Goal: Obtain resource: Download file/media

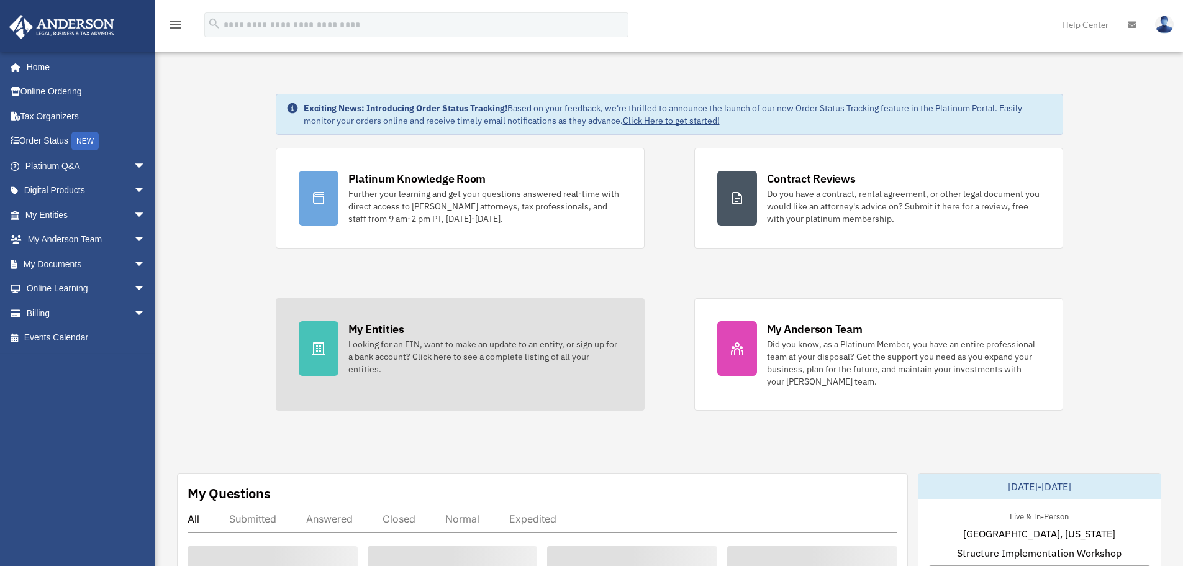
click at [408, 347] on div "Looking for an EIN, want to make an update to an entity, or sign up for a bank …" at bounding box center [485, 356] width 273 height 37
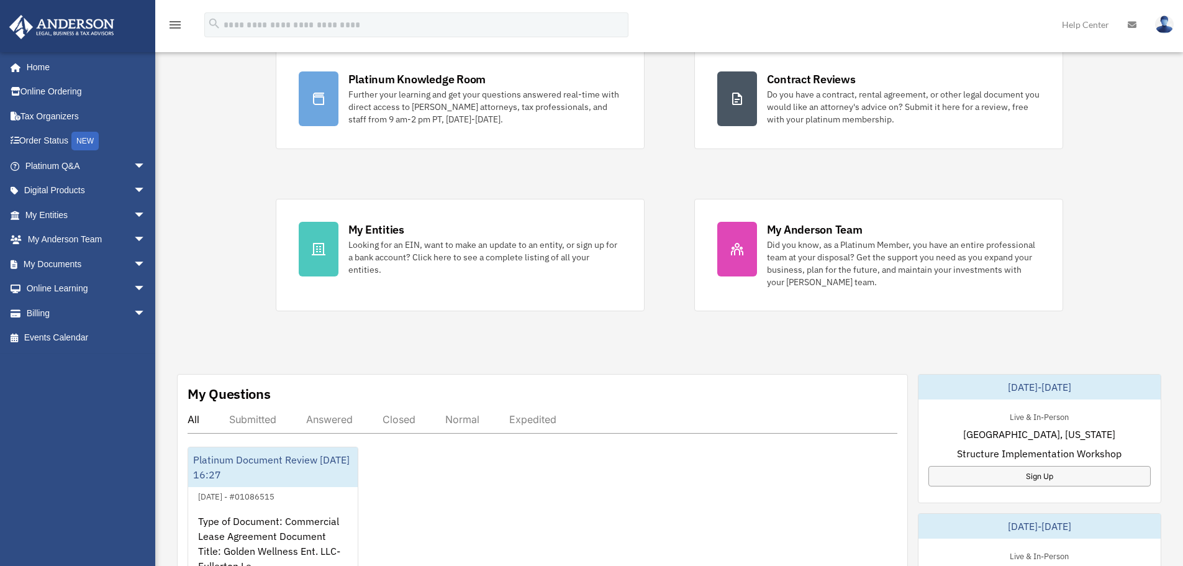
scroll to position [186, 0]
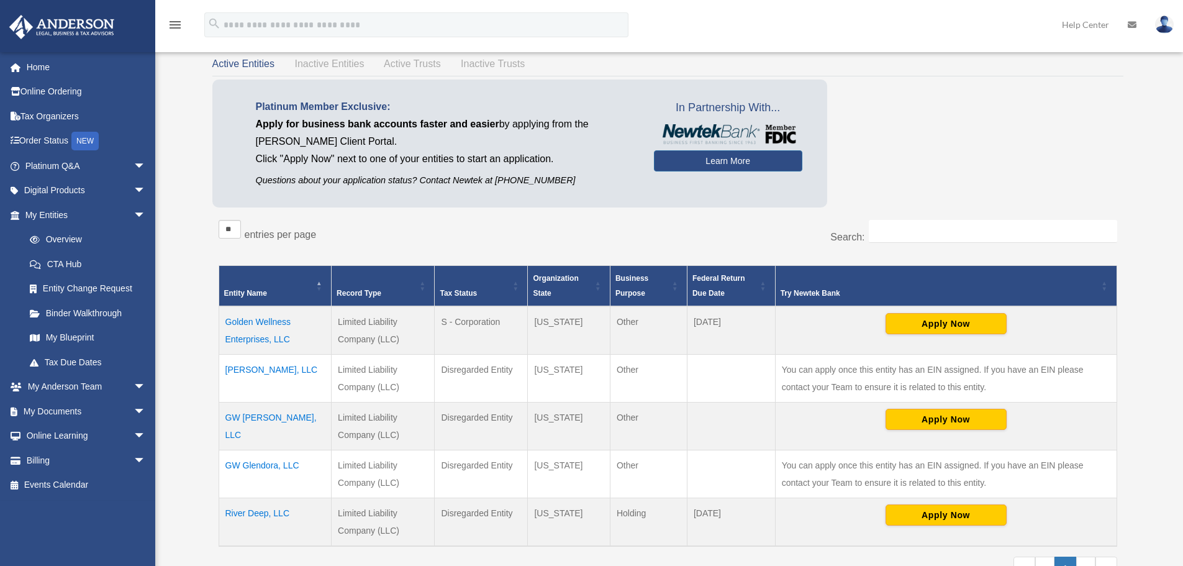
scroll to position [186, 0]
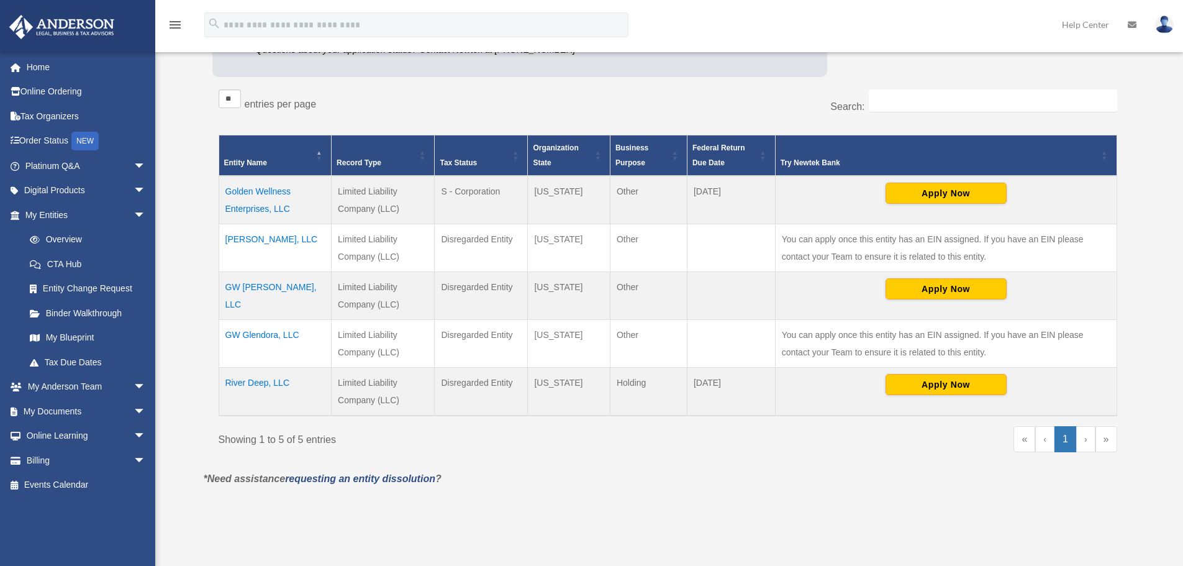
click at [264, 198] on td "Golden Wellness Enterprises, LLC" at bounding box center [275, 200] width 113 height 48
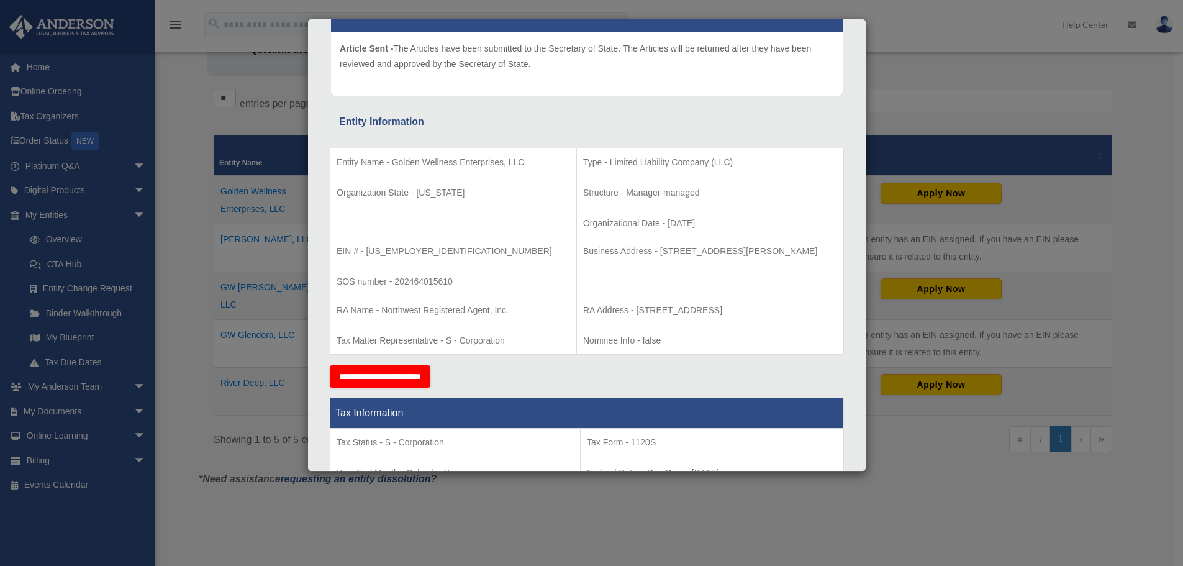
scroll to position [0, 0]
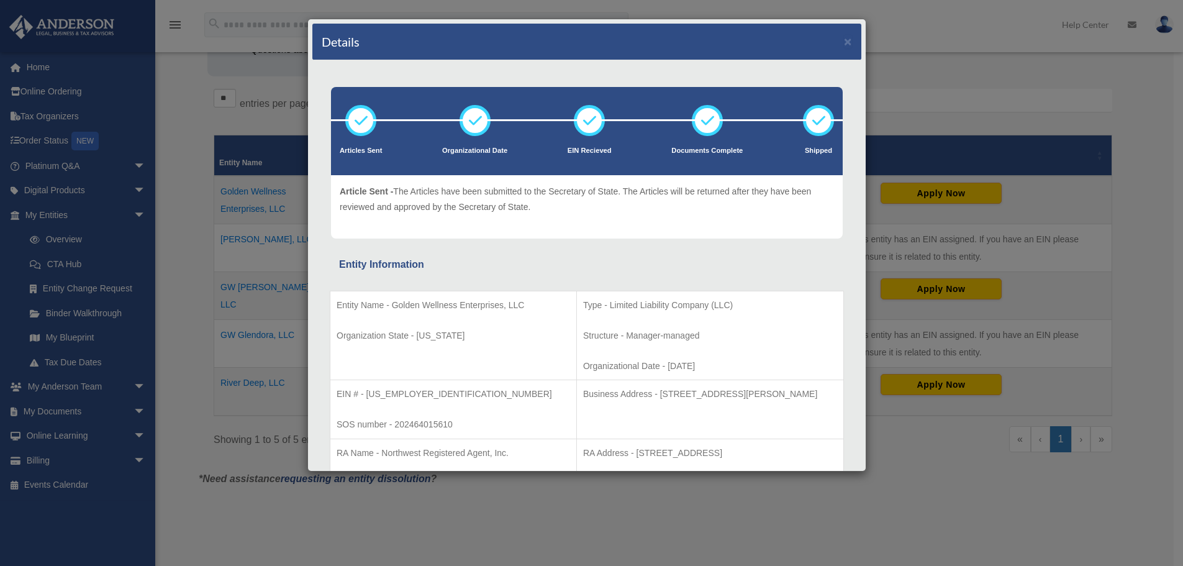
click at [934, 506] on div "Details × Articles Sent Organizational Date" at bounding box center [591, 283] width 1183 height 566
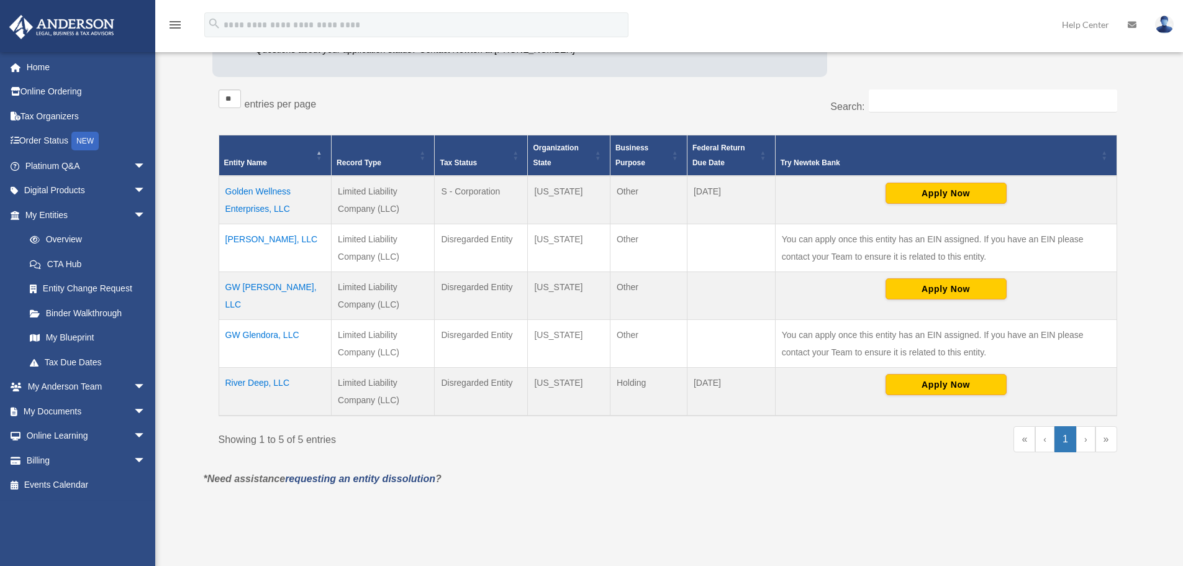
click at [257, 235] on td "GW Fullerton, LLC" at bounding box center [275, 248] width 113 height 48
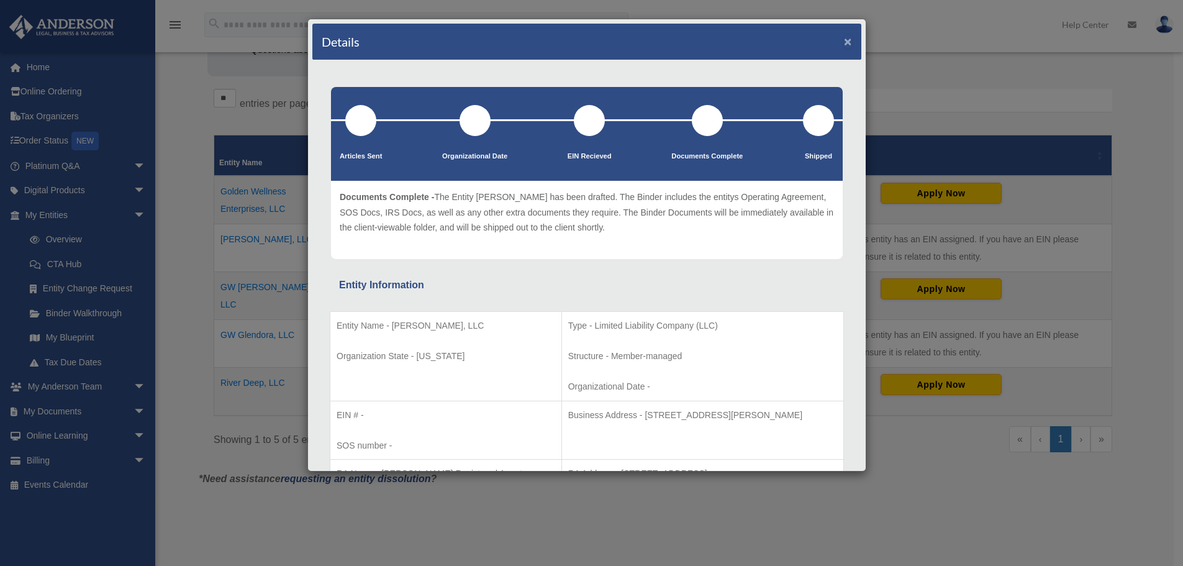
click at [844, 39] on button "×" at bounding box center [848, 41] width 8 height 13
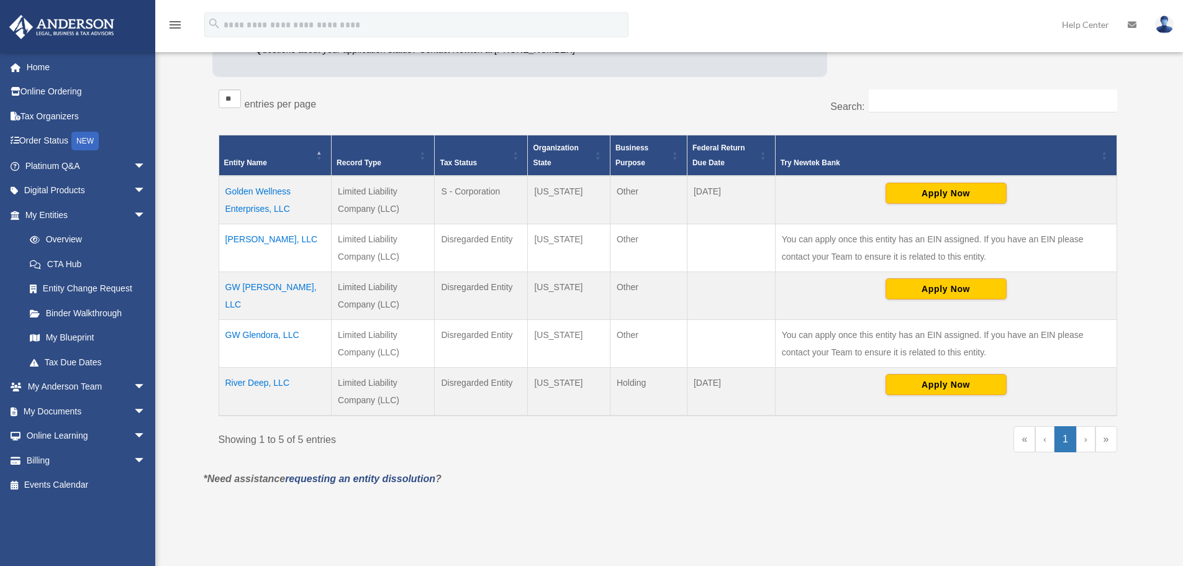
click at [260, 286] on td "GW [PERSON_NAME], LLC" at bounding box center [275, 296] width 113 height 48
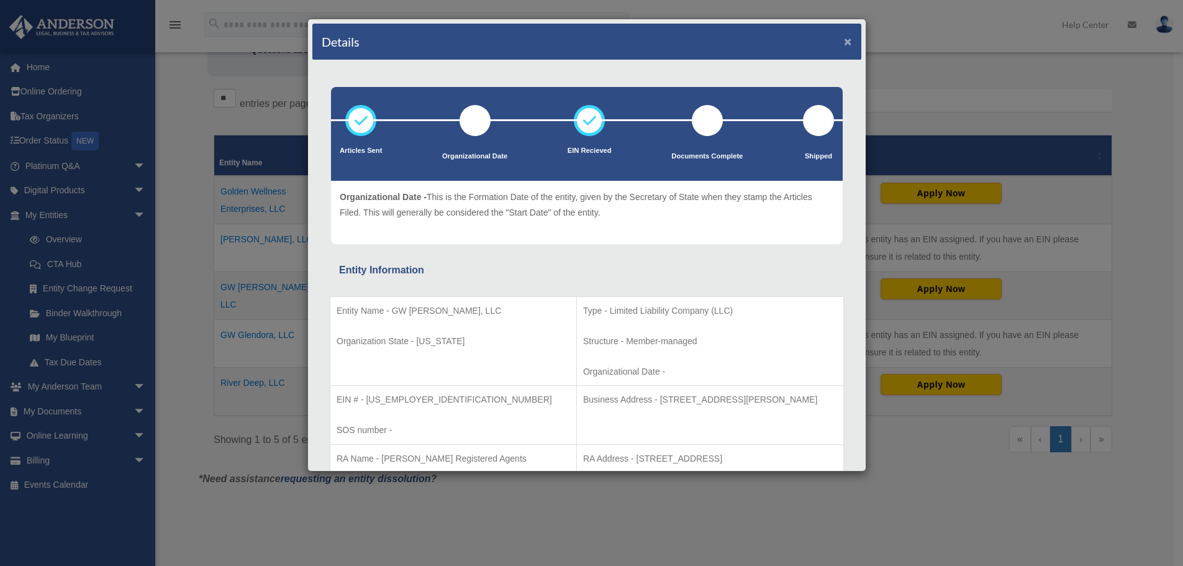
click at [844, 40] on button "×" at bounding box center [848, 41] width 8 height 13
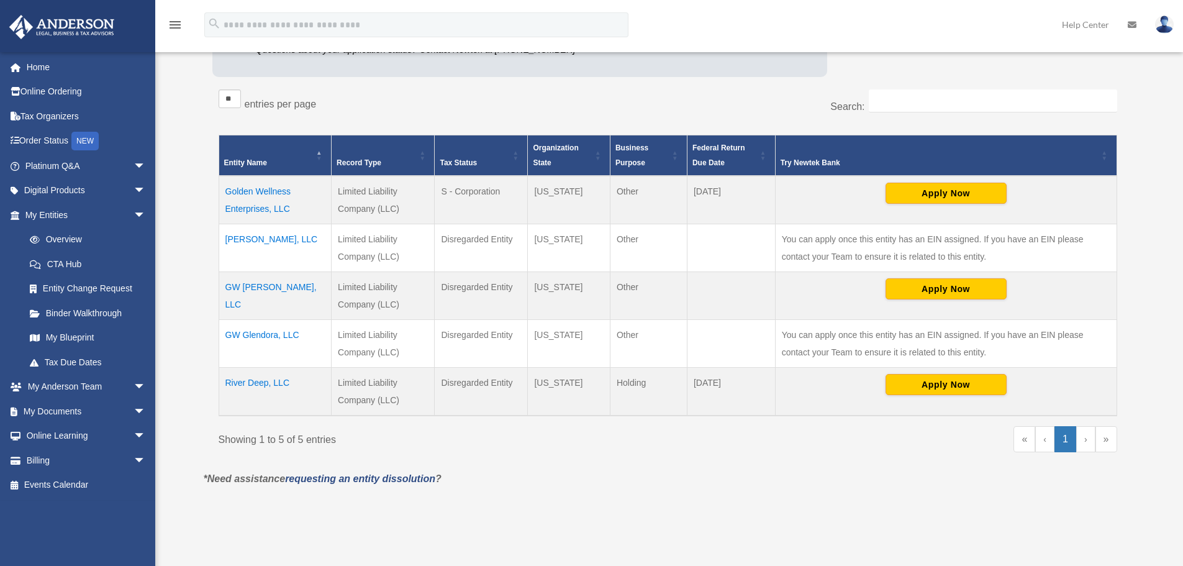
click at [267, 335] on td "GW Glendora, LLC" at bounding box center [275, 344] width 113 height 48
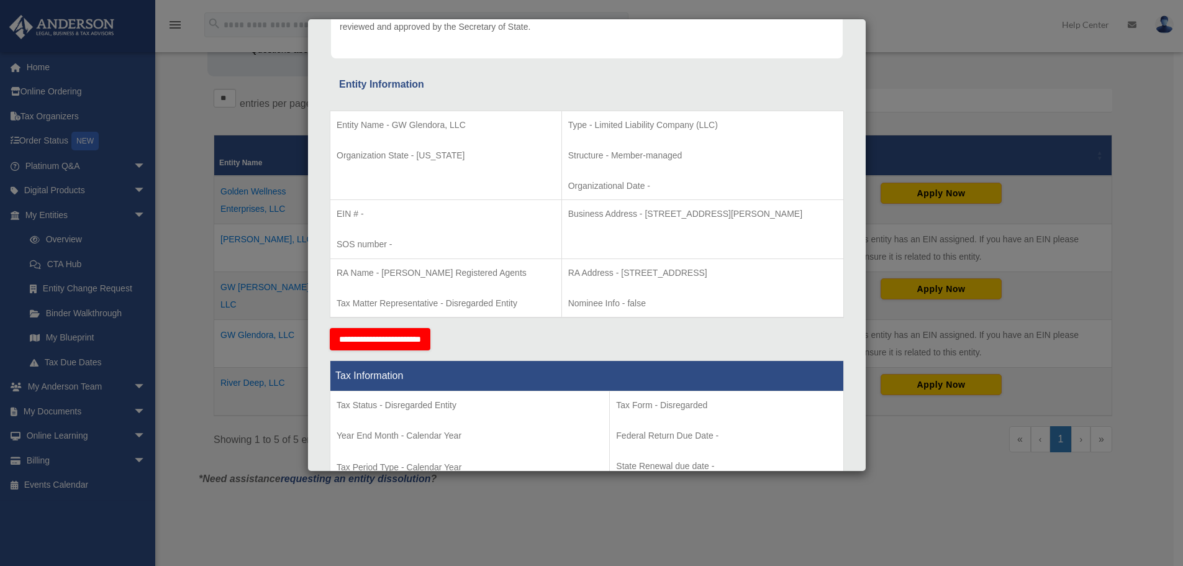
scroll to position [186, 0]
click at [912, 488] on div "Details × Articles Sent Organizational Date" at bounding box center [591, 283] width 1183 height 566
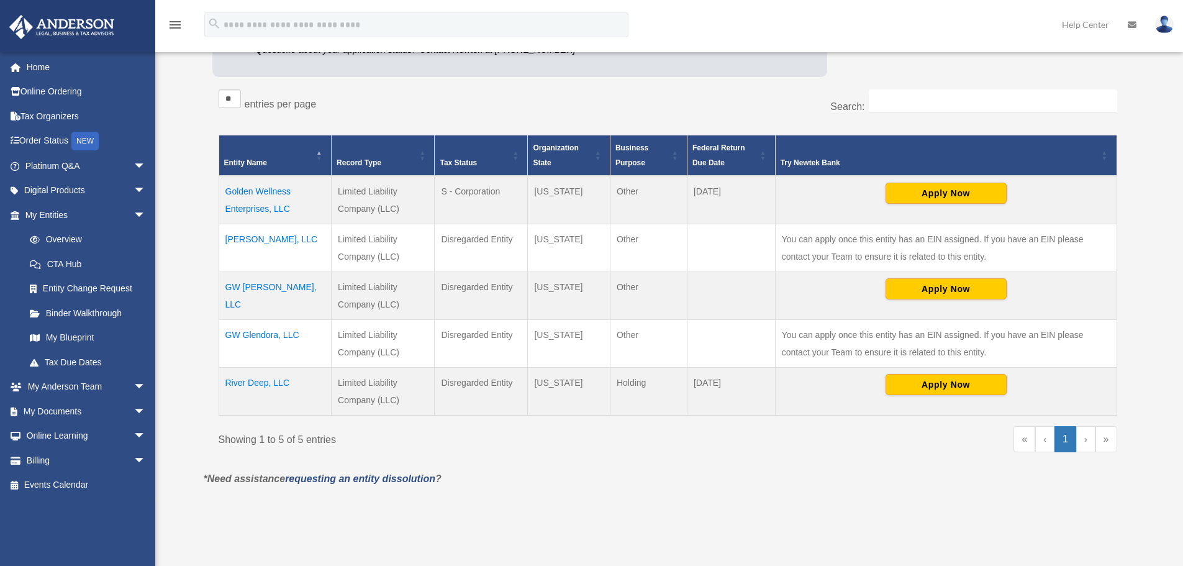
click at [267, 384] on td "River Deep, LLC" at bounding box center [275, 392] width 113 height 48
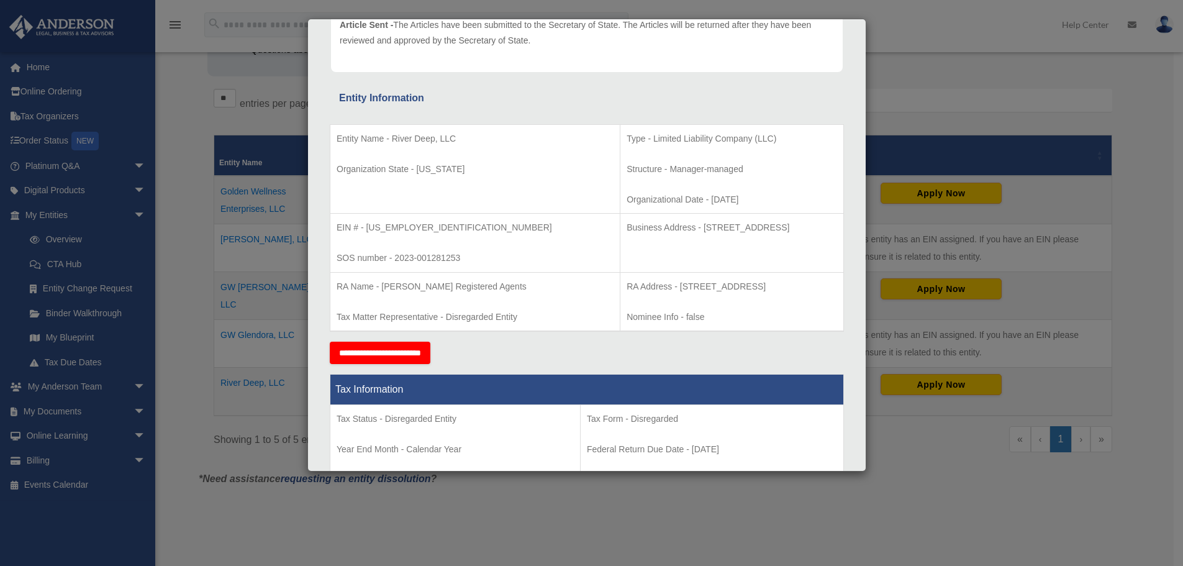
scroll to position [68, 0]
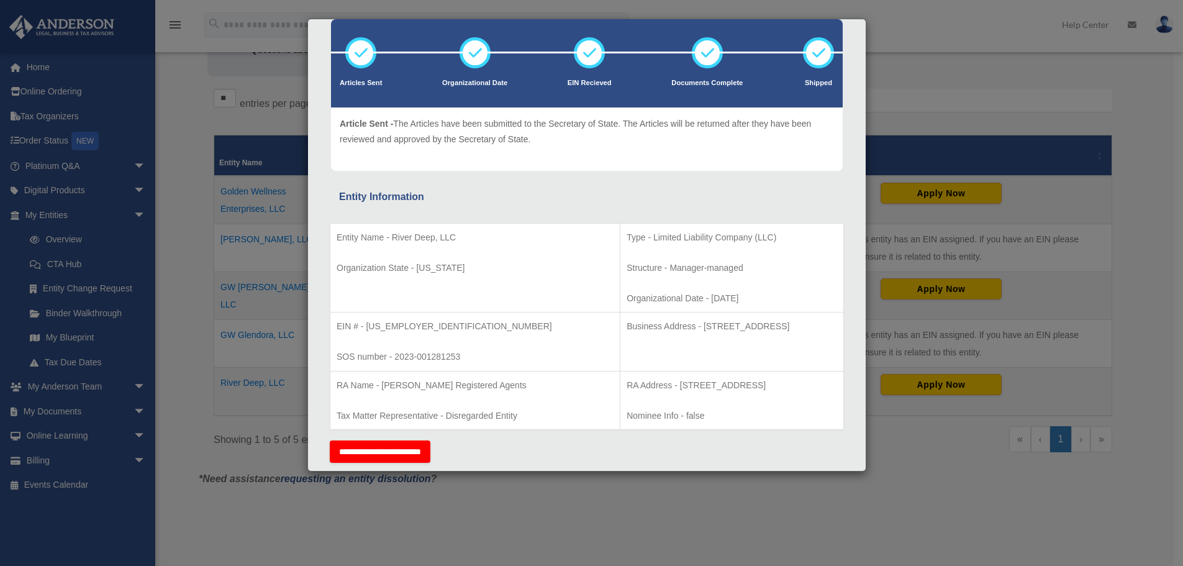
click at [890, 496] on div "Details × Articles Sent Organizational Date" at bounding box center [591, 283] width 1183 height 566
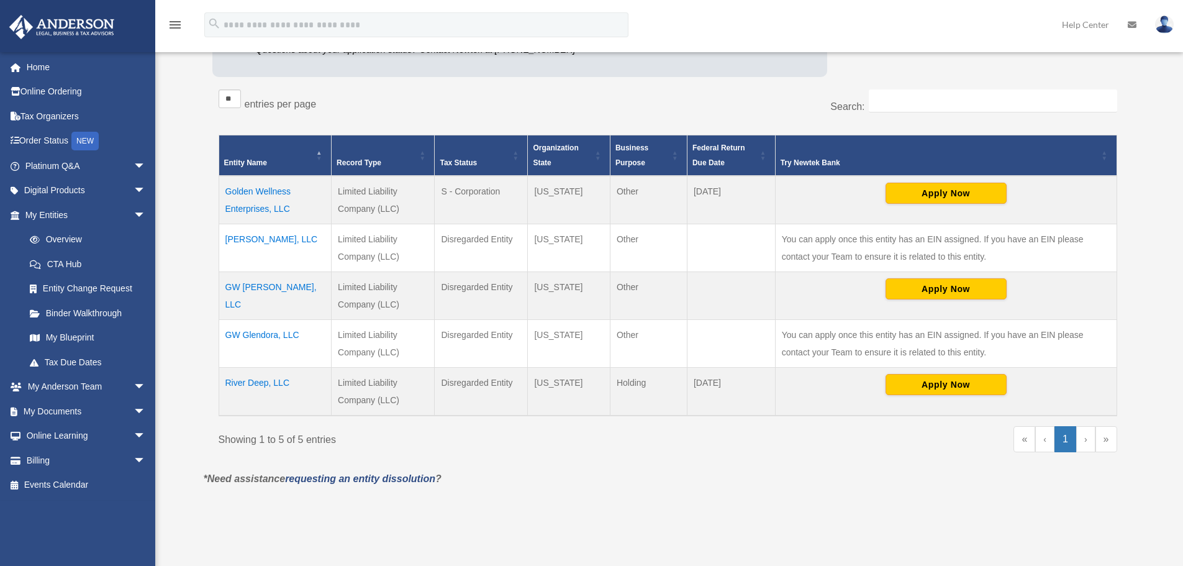
click at [255, 283] on td "GW [PERSON_NAME], LLC" at bounding box center [275, 296] width 113 height 48
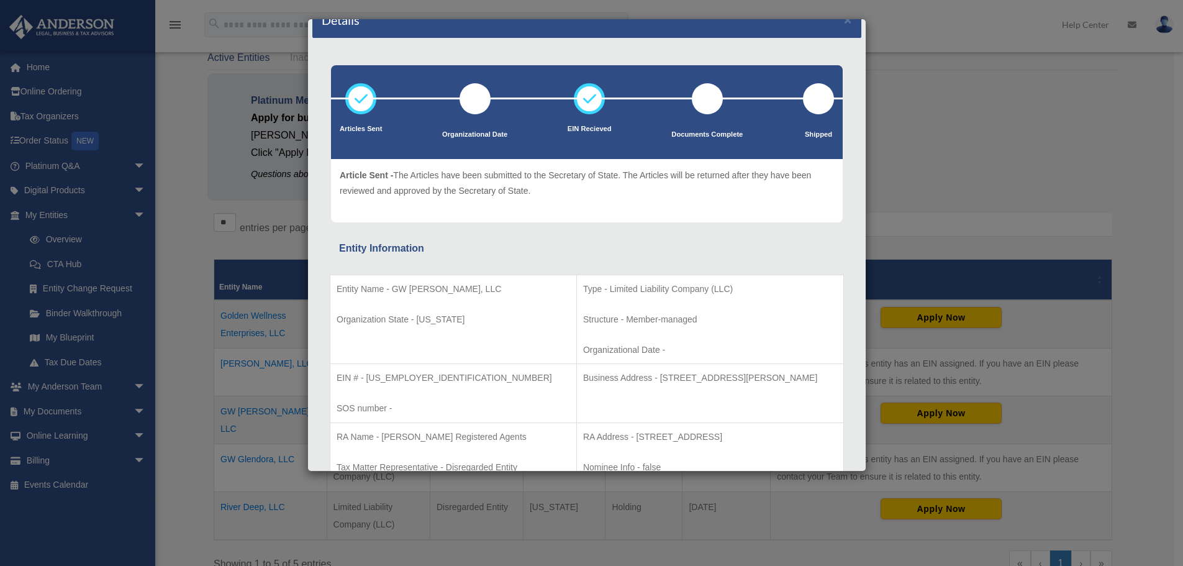
scroll to position [0, 0]
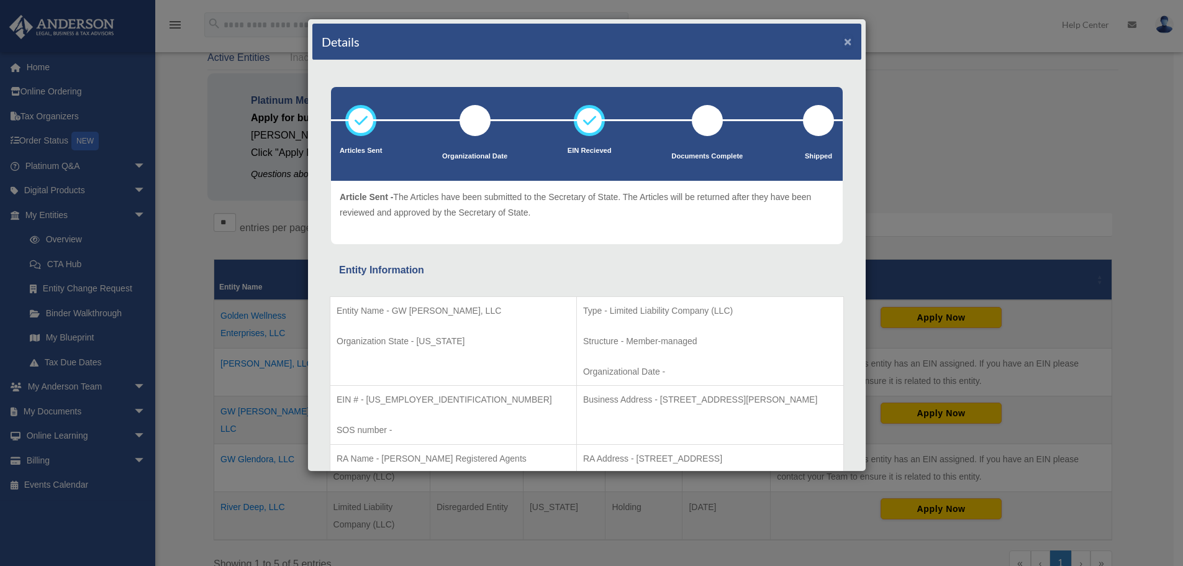
click at [844, 36] on button "×" at bounding box center [848, 41] width 8 height 13
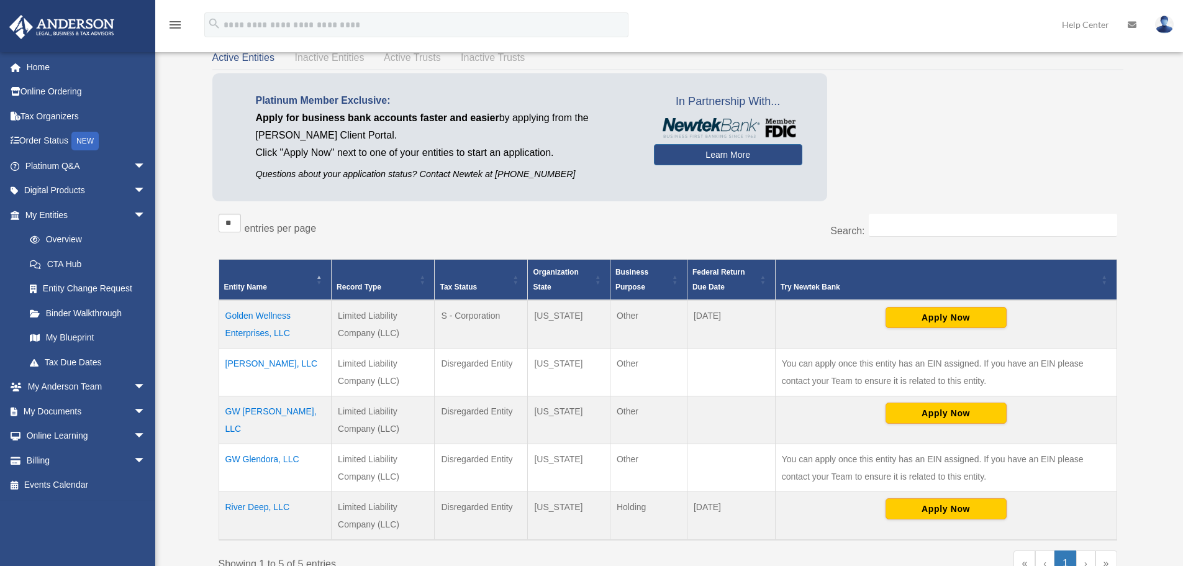
click at [265, 322] on td "Golden Wellness Enterprises, LLC" at bounding box center [275, 324] width 113 height 48
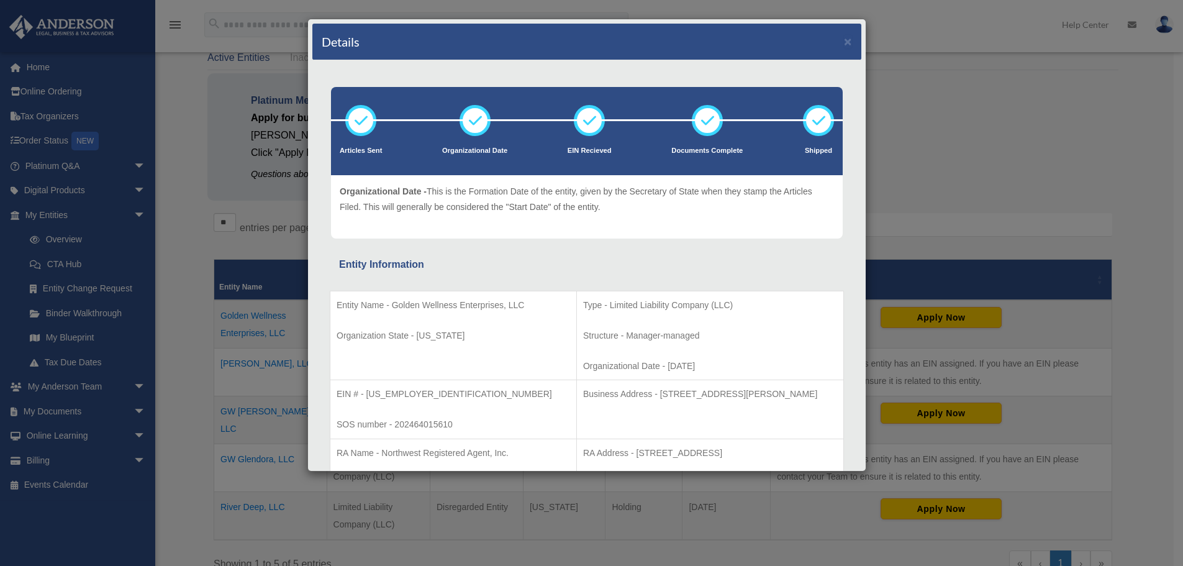
click at [843, 36] on div "Details ×" at bounding box center [586, 42] width 549 height 37
click at [844, 40] on button "×" at bounding box center [848, 41] width 8 height 13
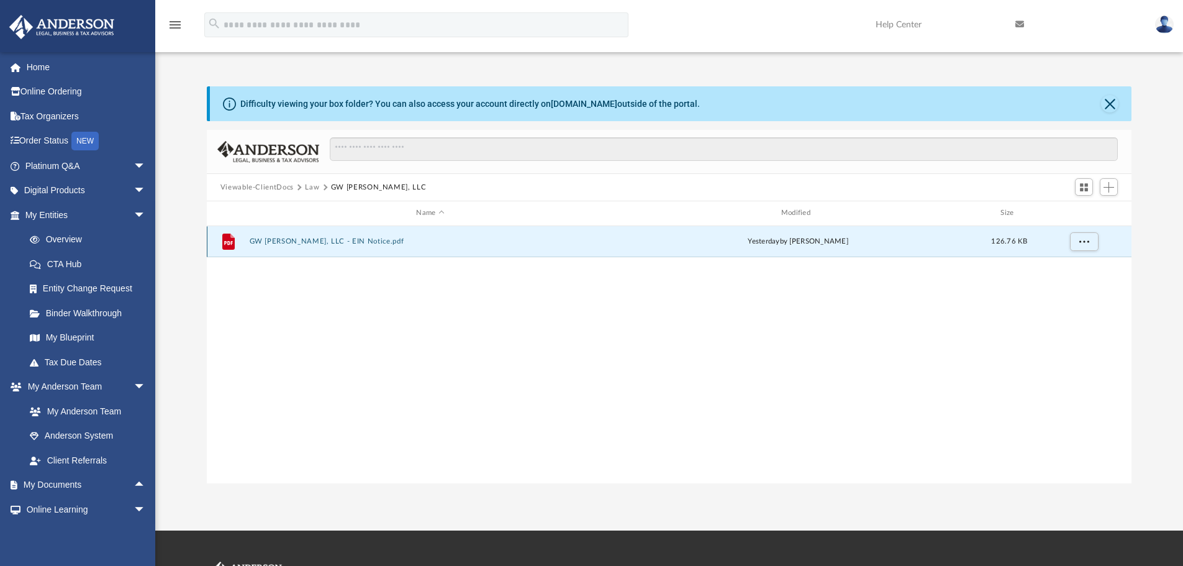
scroll to position [273, 916]
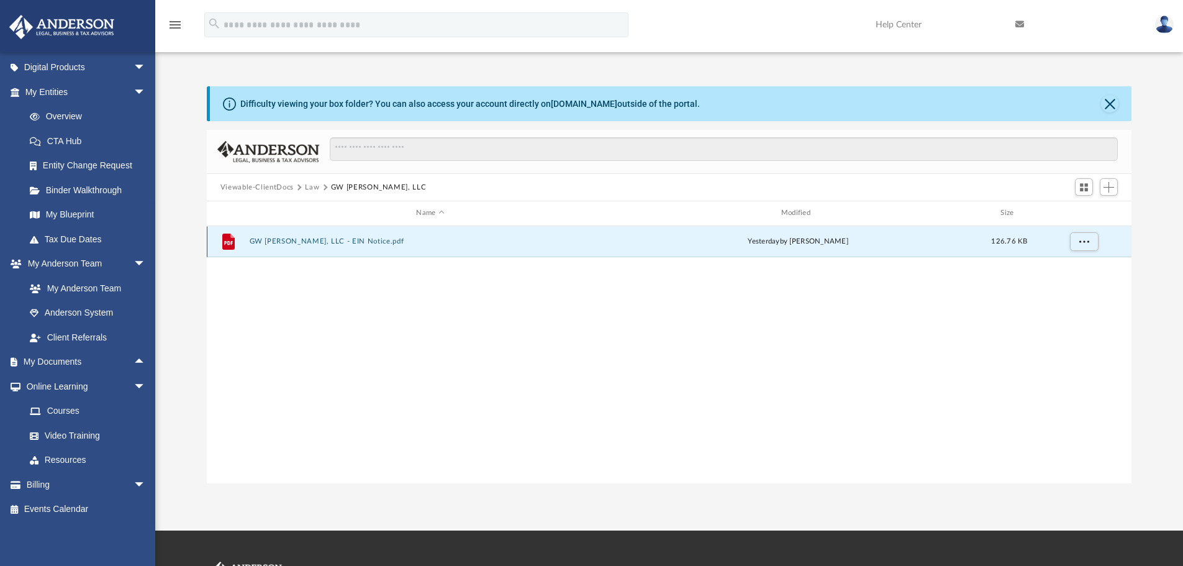
click at [301, 242] on button "GW Glen, LLC - EIN Notice.pdf" at bounding box center [430, 241] width 362 height 8
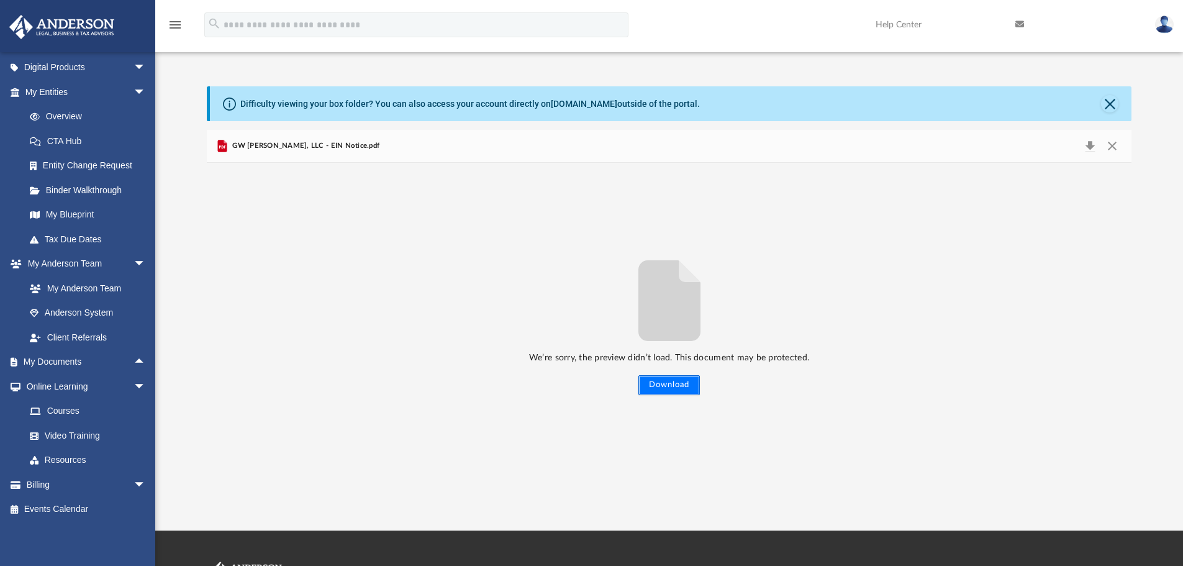
click at [673, 380] on button "Download" at bounding box center [670, 385] width 62 height 20
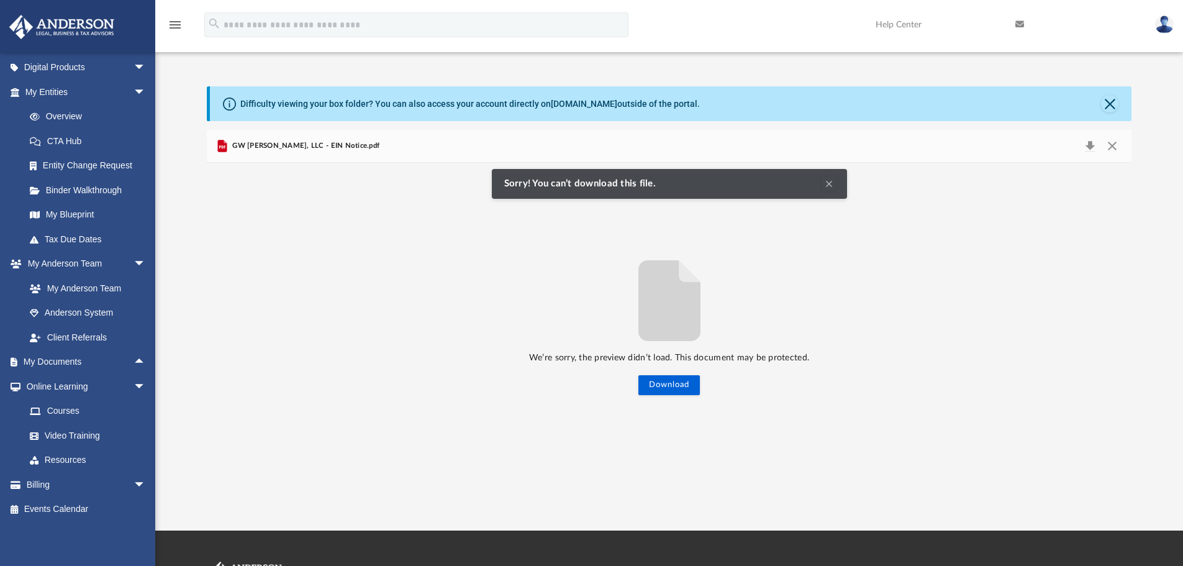
click at [262, 146] on span "GW Glen, LLC - EIN Notice.pdf" at bounding box center [305, 145] width 150 height 11
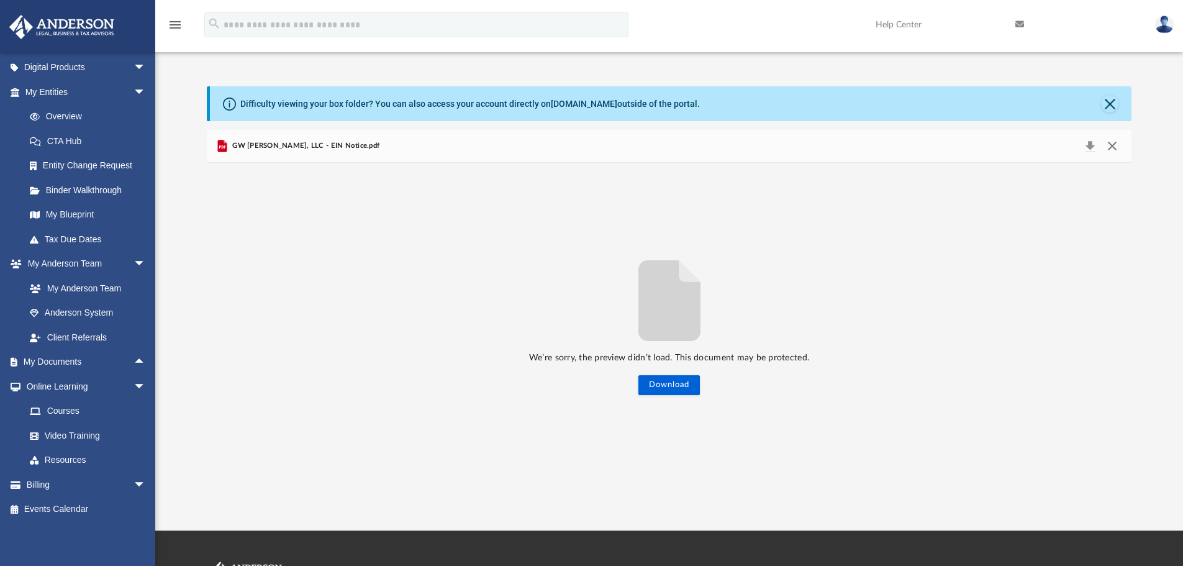
drag, startPoint x: 1113, startPoint y: 145, endPoint x: 1116, endPoint y: 137, distance: 9.2
click at [1113, 145] on button "Close" at bounding box center [1112, 145] width 22 height 17
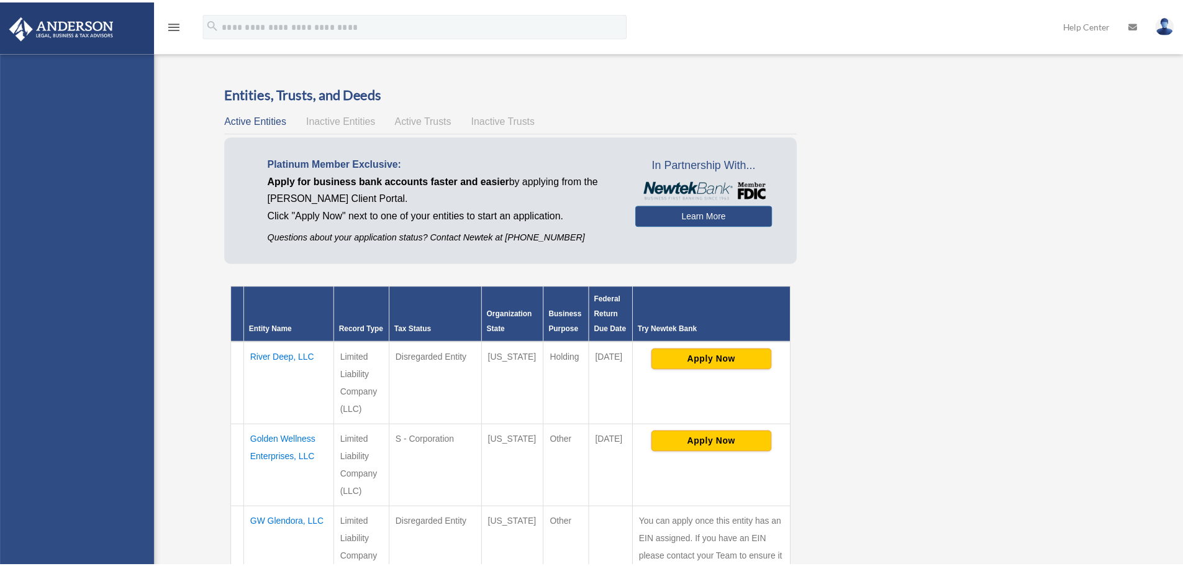
scroll to position [124, 0]
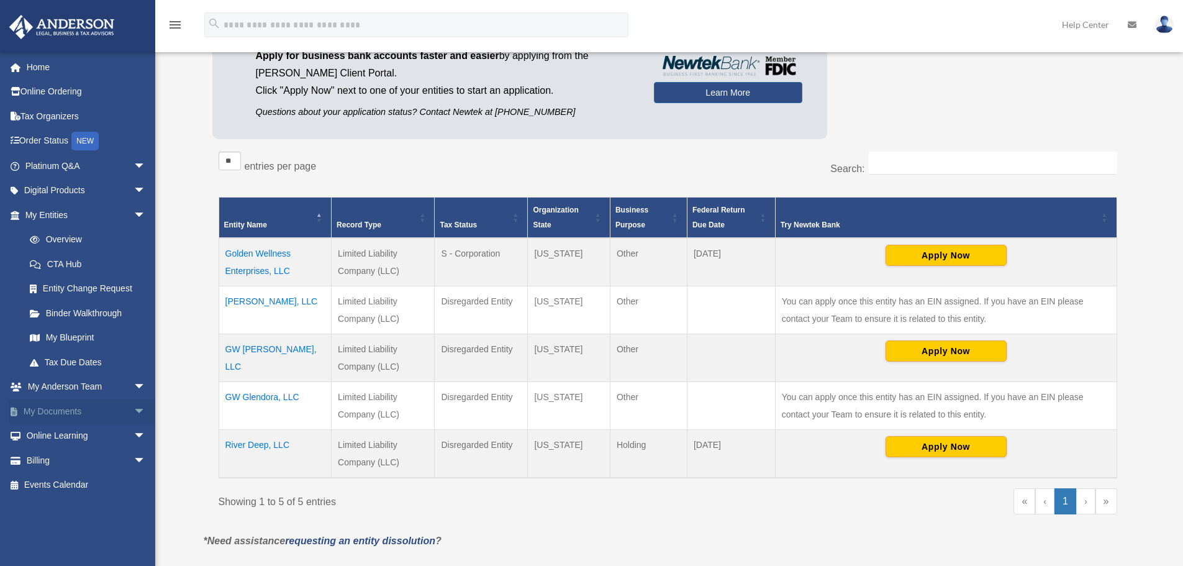
click at [86, 411] on link "My Documents arrow_drop_down" at bounding box center [87, 411] width 156 height 25
click at [68, 414] on link "My Documents arrow_drop_down" at bounding box center [87, 411] width 156 height 25
click at [134, 409] on span "arrow_drop_down" at bounding box center [146, 411] width 25 height 25
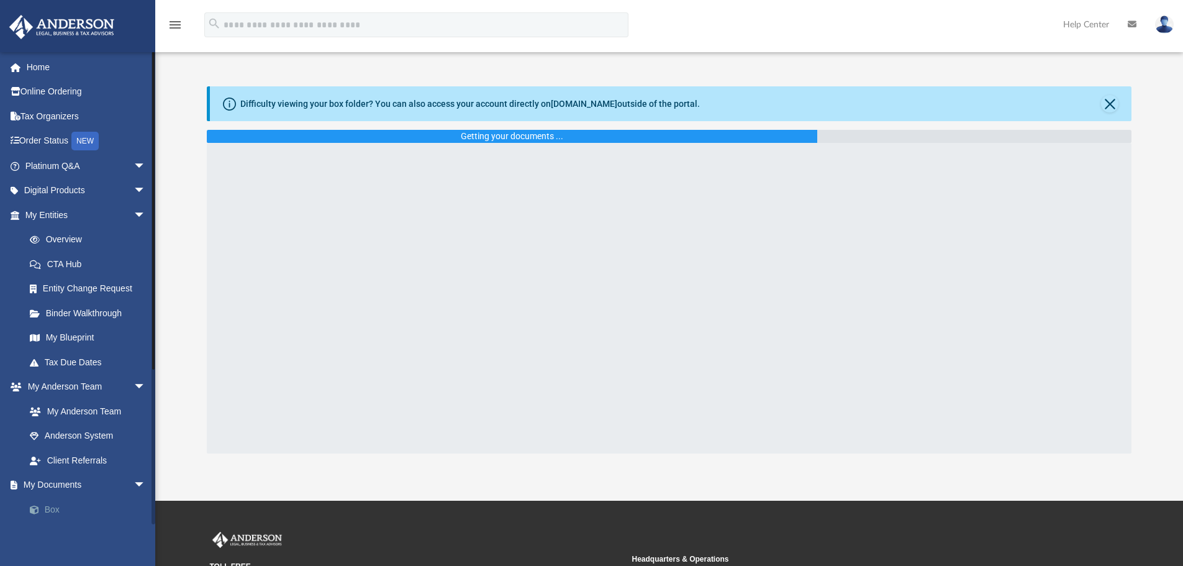
click at [55, 509] on link "Box" at bounding box center [90, 509] width 147 height 25
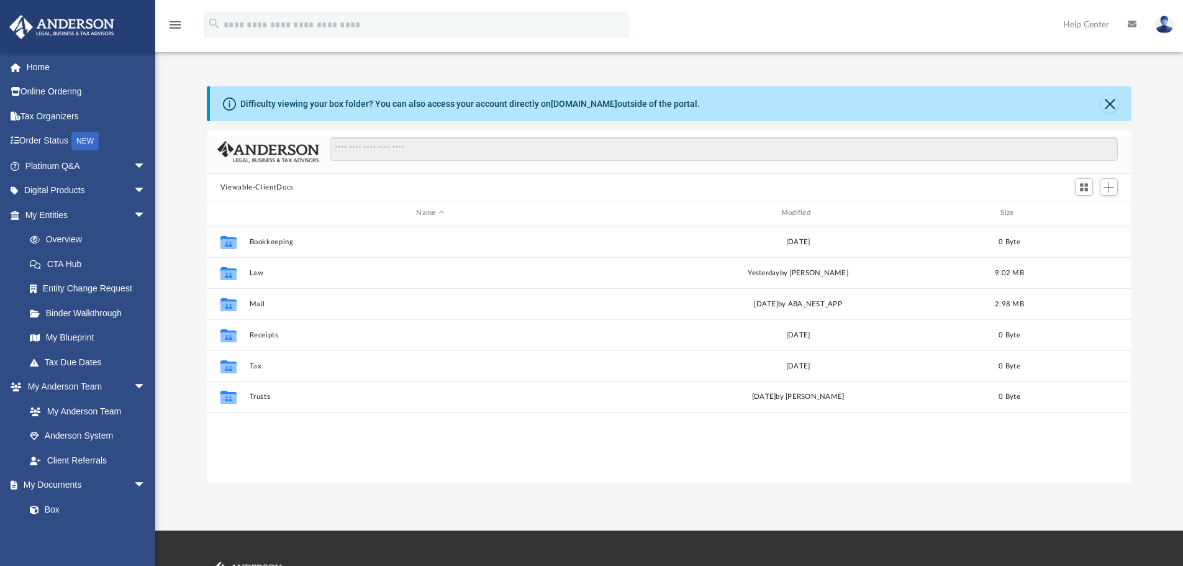
scroll to position [273, 916]
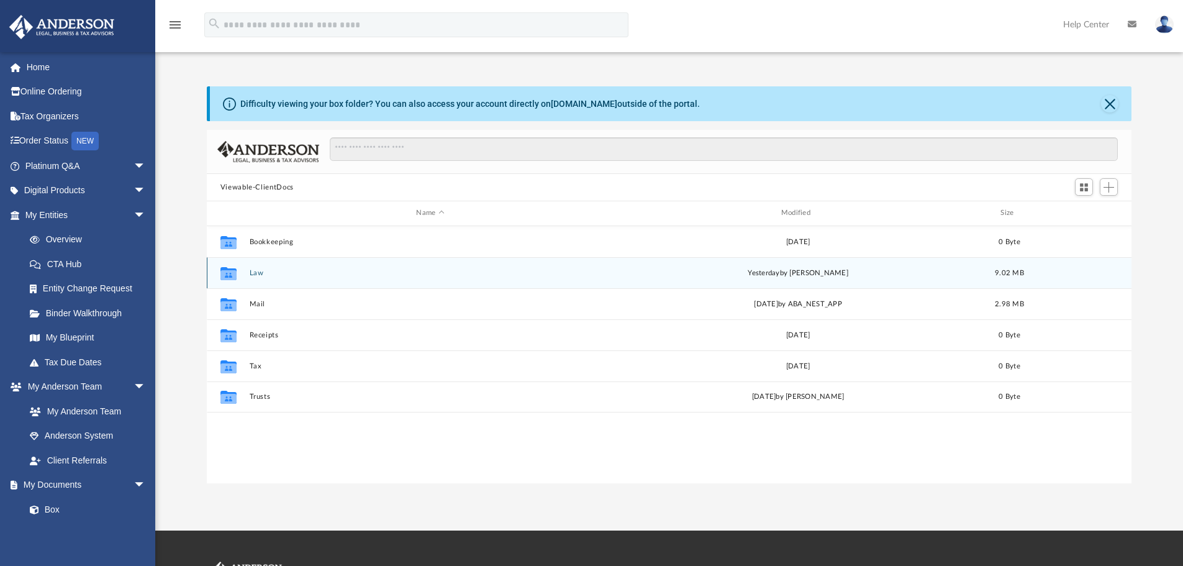
click at [229, 270] on icon "grid" at bounding box center [229, 273] width 16 height 13
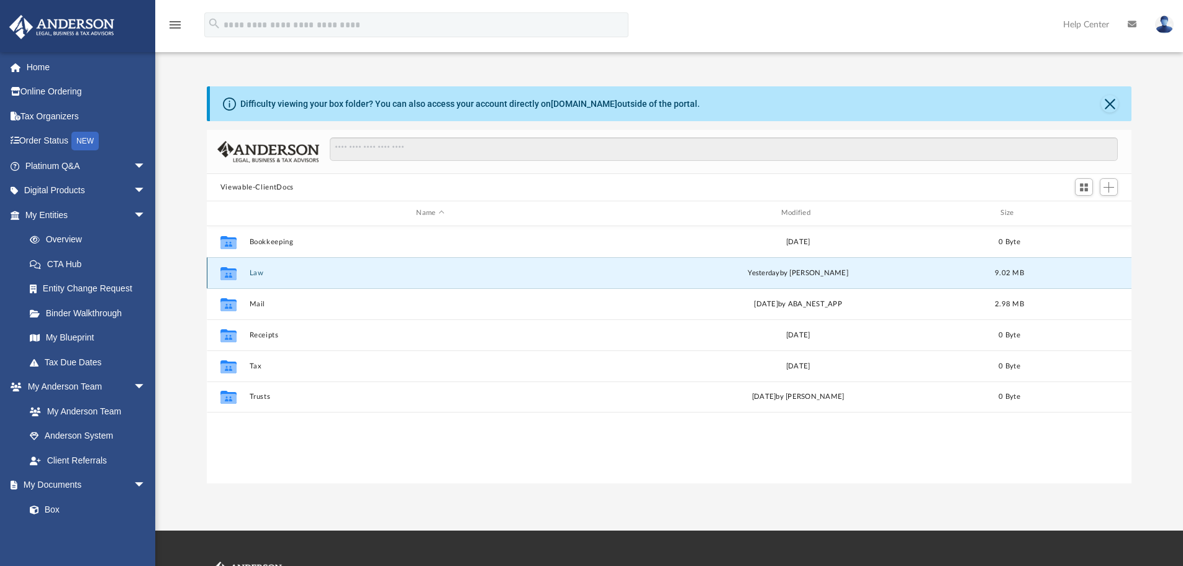
click at [254, 271] on button "Law" at bounding box center [430, 273] width 362 height 8
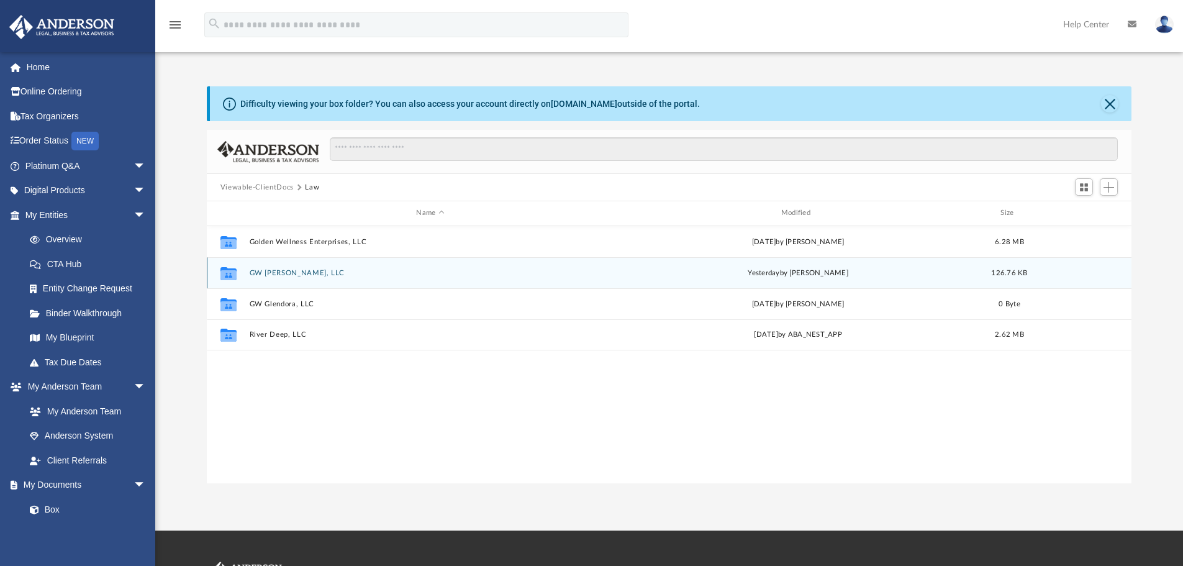
click at [271, 270] on button "GW [PERSON_NAME], LLC" at bounding box center [430, 273] width 362 height 8
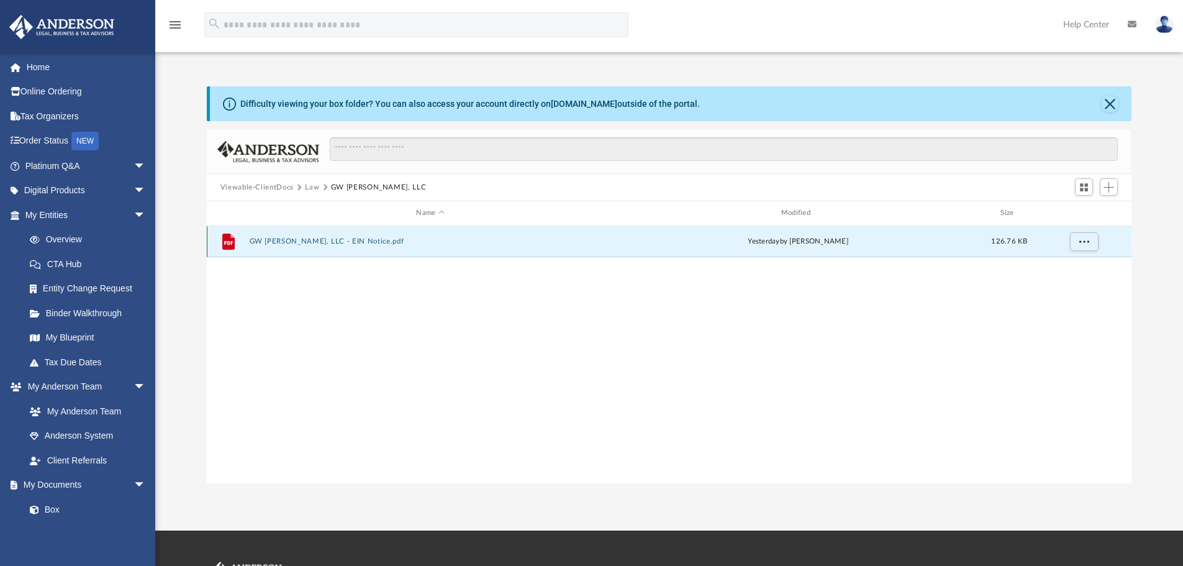
click at [329, 239] on button "GW [PERSON_NAME], LLC - EIN Notice.pdf" at bounding box center [430, 241] width 362 height 8
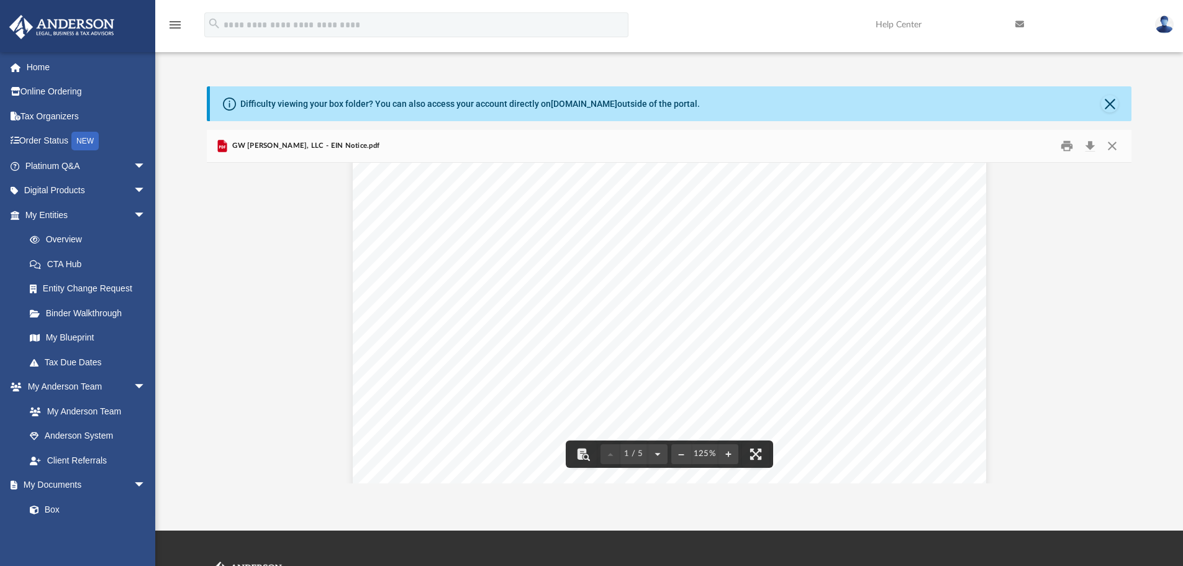
scroll to position [0, 0]
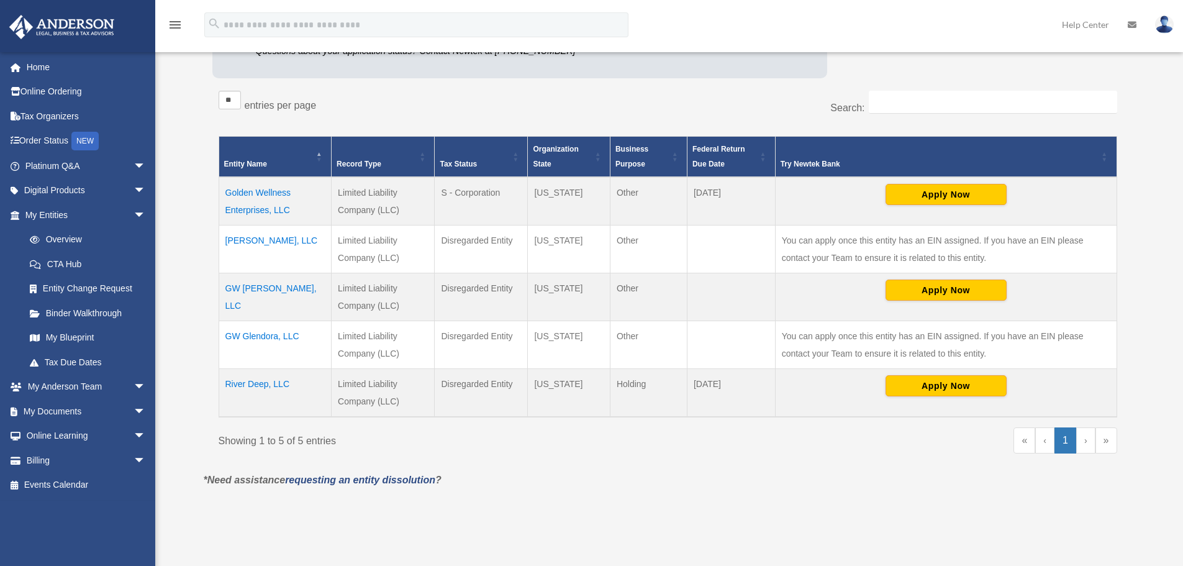
scroll to position [186, 0]
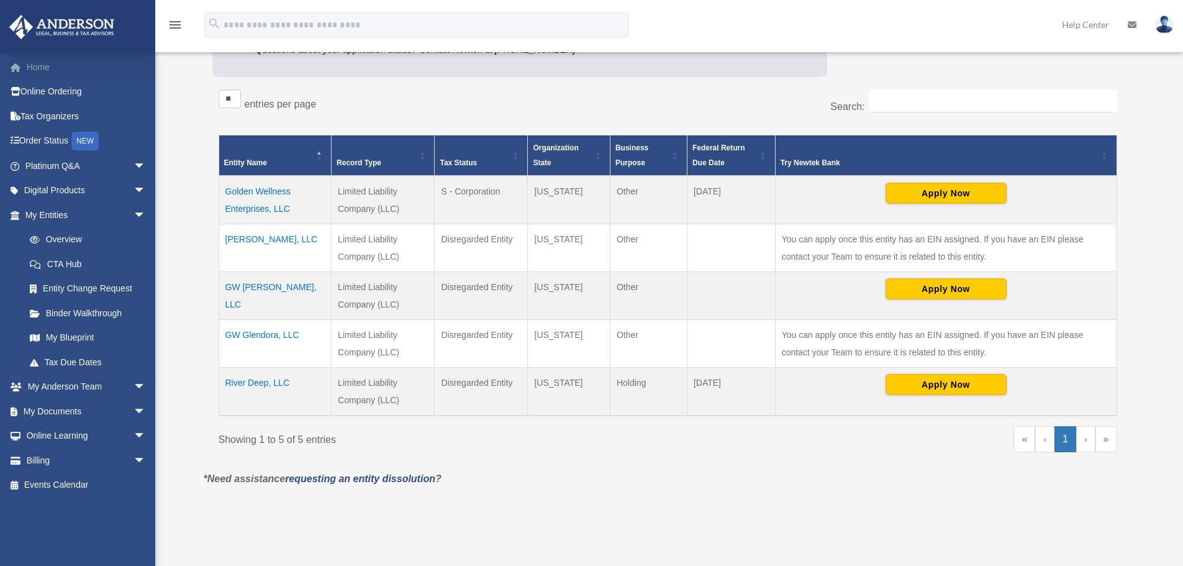
click at [34, 58] on link "Home" at bounding box center [87, 67] width 156 height 25
